Goal: Find contact information: Find contact information

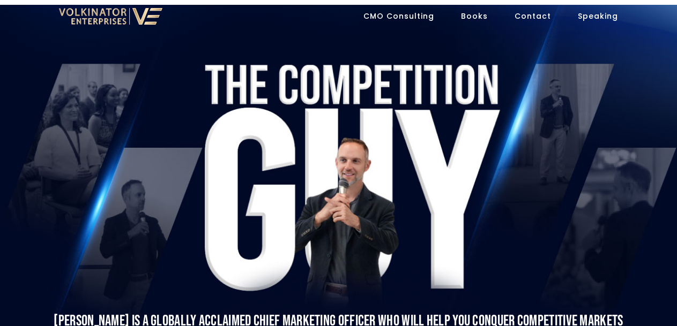
click at [550, 16] on link "Contact" at bounding box center [532, 15] width 36 height 21
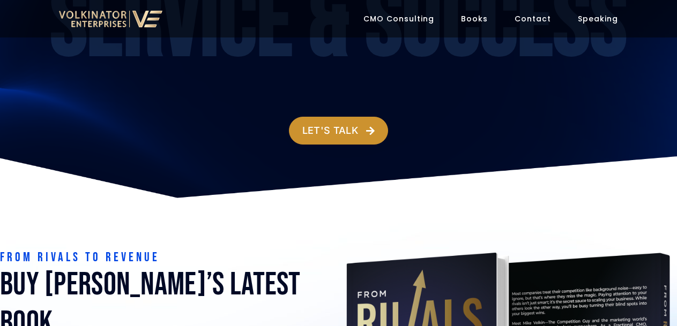
scroll to position [3309, 0]
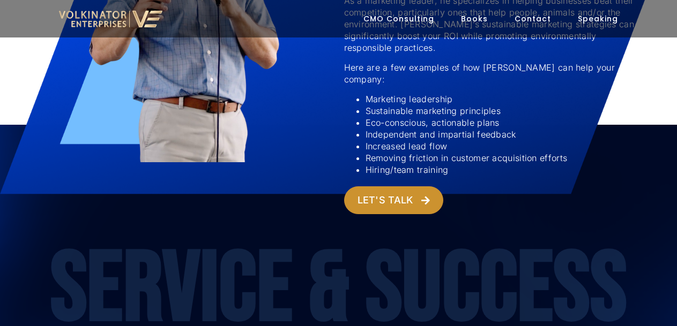
click at [539, 13] on link "Contact" at bounding box center [532, 18] width 36 height 21
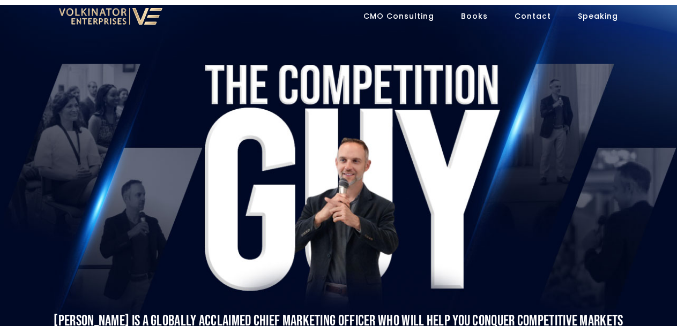
click at [539, 13] on link "Contact" at bounding box center [532, 15] width 36 height 21
